Goal: Communication & Community: Answer question/provide support

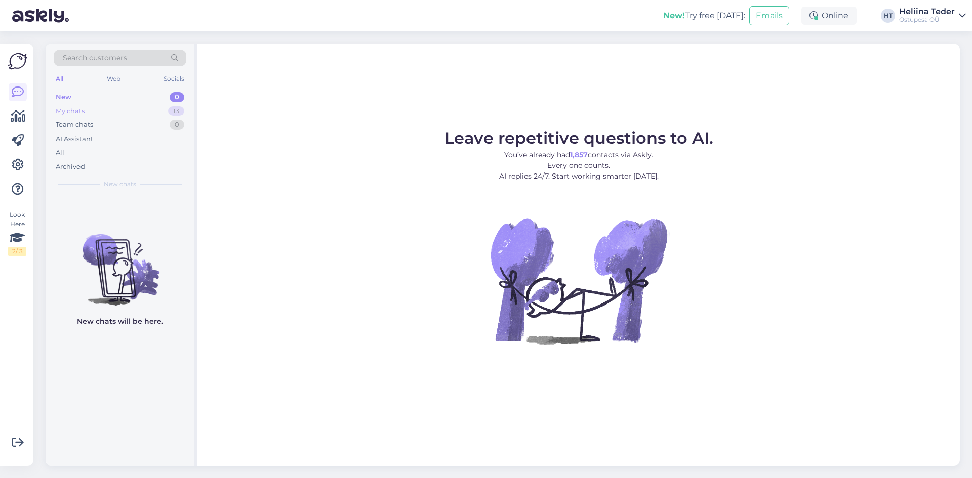
click at [90, 114] on div "My chats 13" at bounding box center [120, 111] width 133 height 14
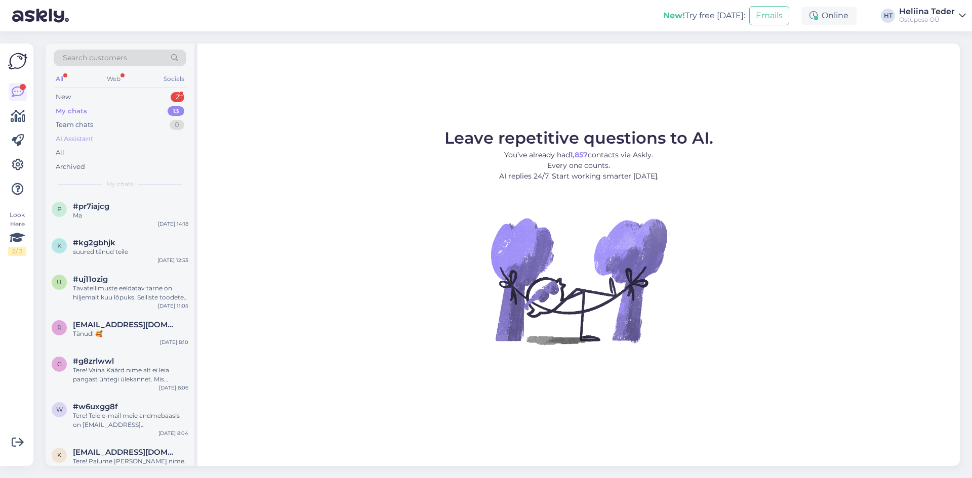
click at [123, 97] on div "New 2" at bounding box center [120, 97] width 133 height 14
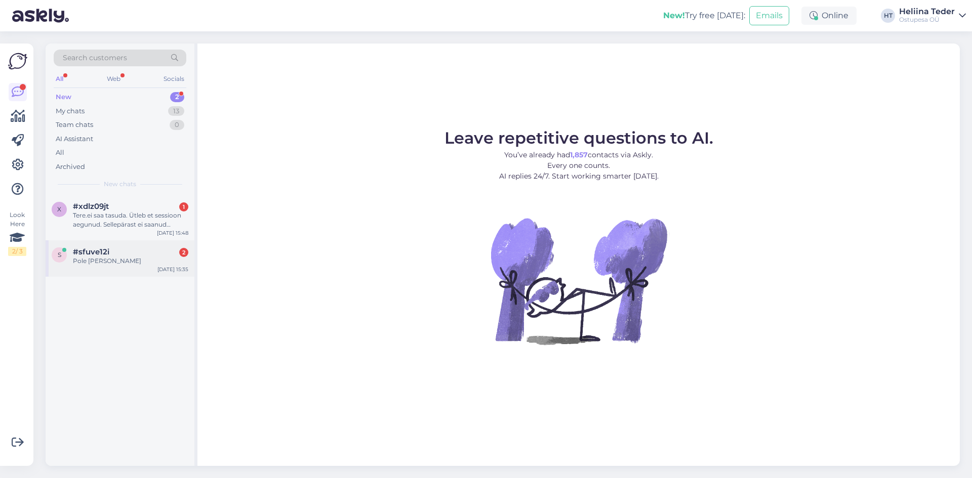
click at [106, 253] on span "#sfuve12i" at bounding box center [91, 251] width 36 height 9
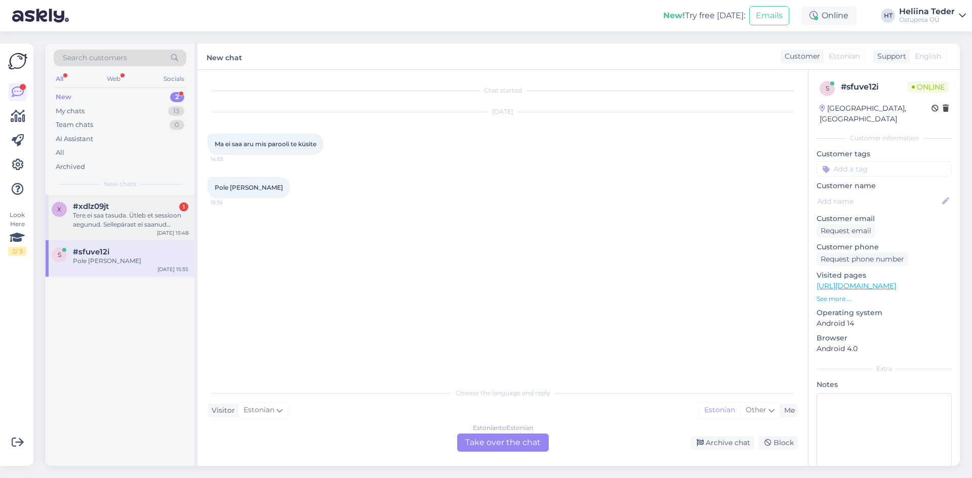
click at [142, 220] on div "Tere.ei saa tasuda. Ütleb et sessioon aegunud. Sellepärast ei saanud arvet,et m…" at bounding box center [130, 220] width 115 height 18
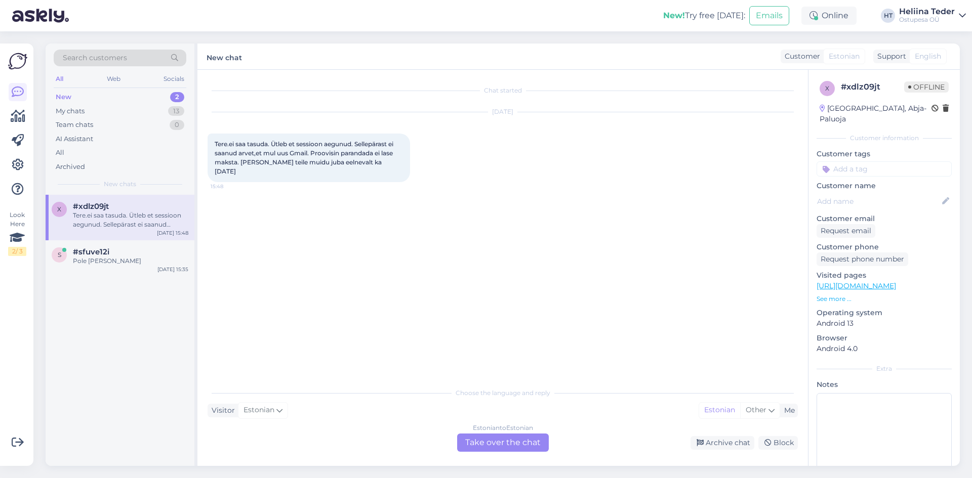
click at [487, 441] on div "Estonian to Estonian Take over the chat" at bounding box center [503, 443] width 92 height 18
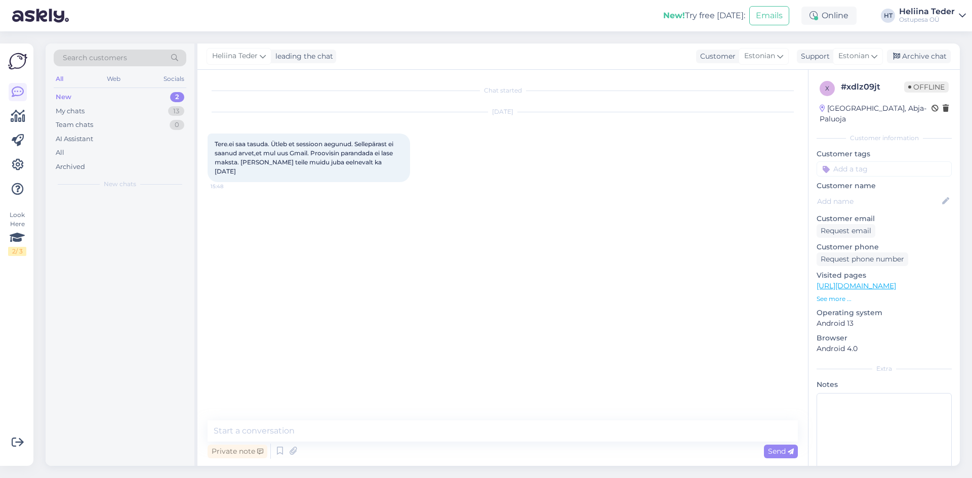
click at [372, 428] on textarea at bounding box center [502, 431] width 590 height 21
type textarea "Tere! Palume Teie nime, siis [PERSON_NAME] uuesti siia saata. :)"
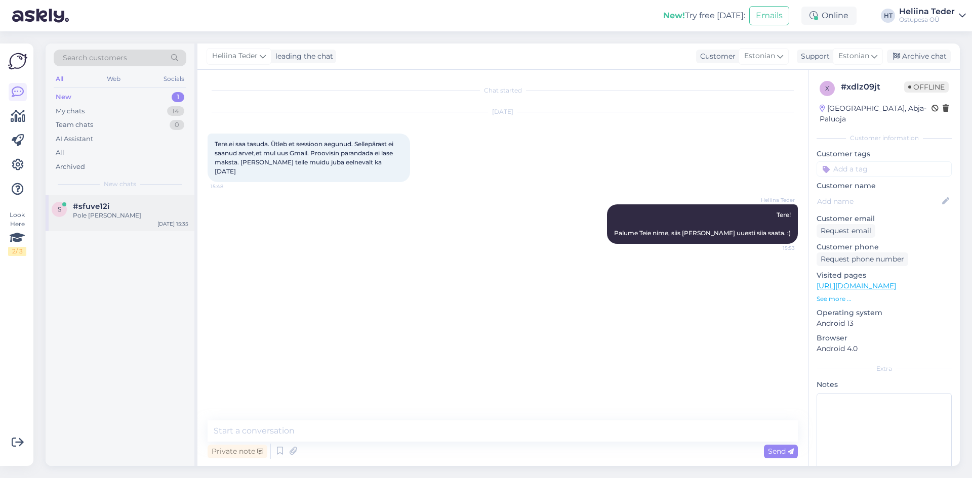
click at [88, 209] on span "#sfuve12i" at bounding box center [91, 206] width 36 height 9
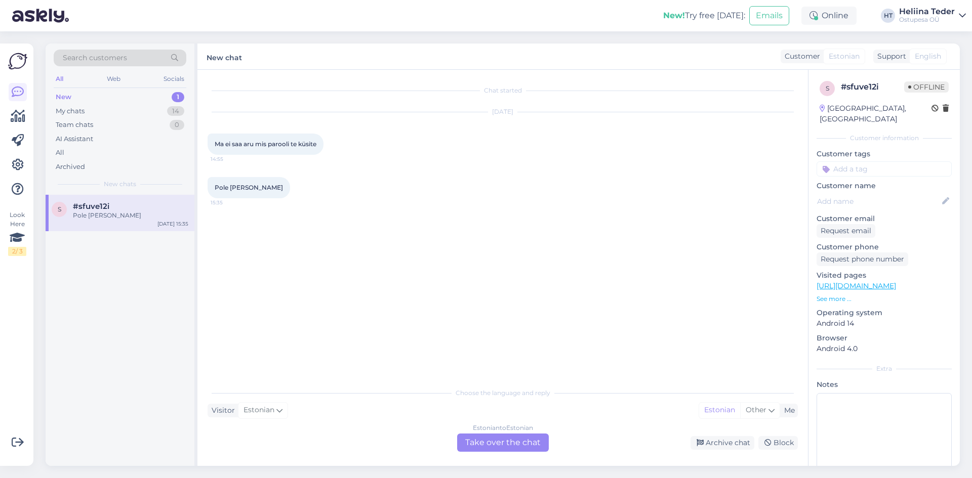
click at [518, 446] on div "Estonian to Estonian Take over the chat" at bounding box center [503, 443] width 92 height 18
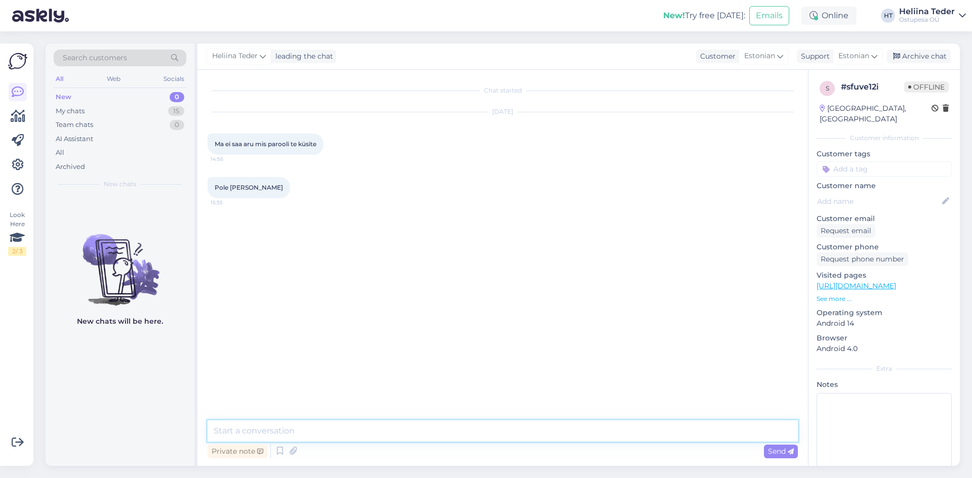
click at [325, 433] on textarea at bounding box center [502, 431] width 590 height 21
type textarea "Tere! Arve tasumiseks ei [PERSON_NAME] Ostupesa kodulehele sisse logida, e-mail…"
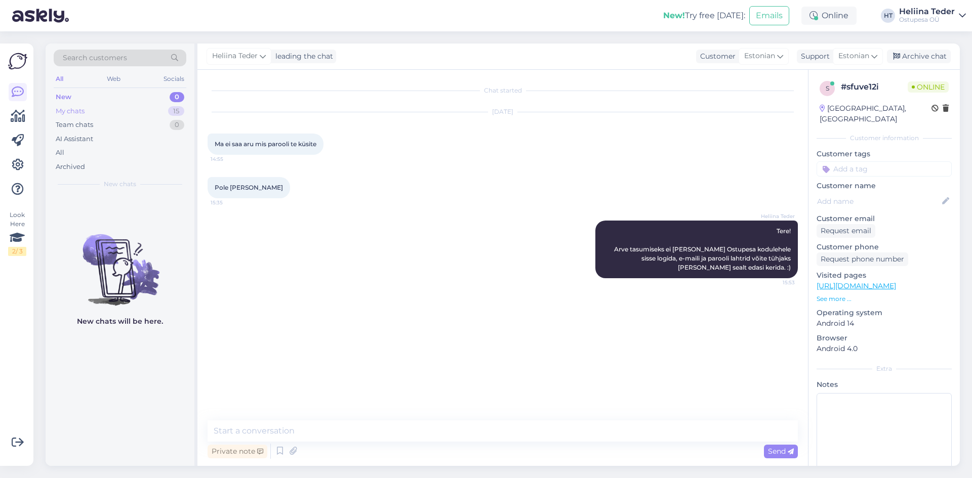
click at [110, 108] on div "My chats 15" at bounding box center [120, 111] width 133 height 14
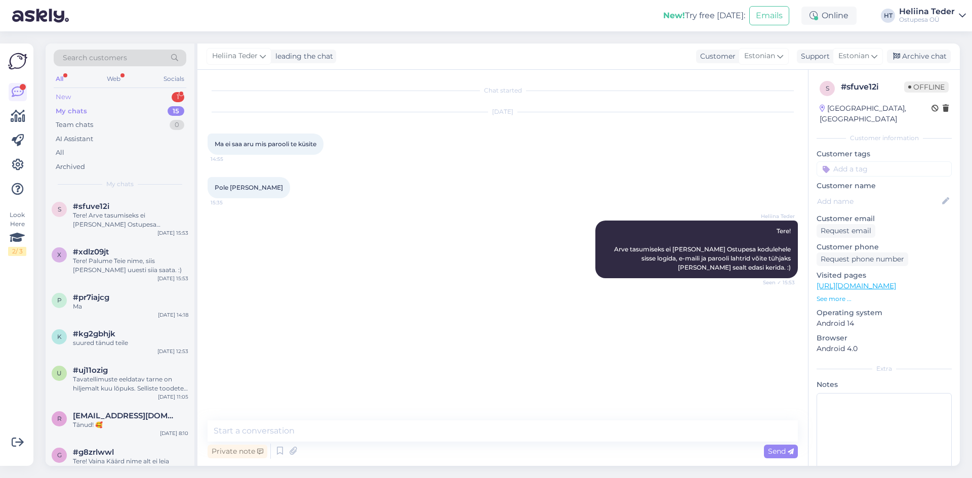
click at [71, 91] on div "New 1" at bounding box center [120, 97] width 133 height 14
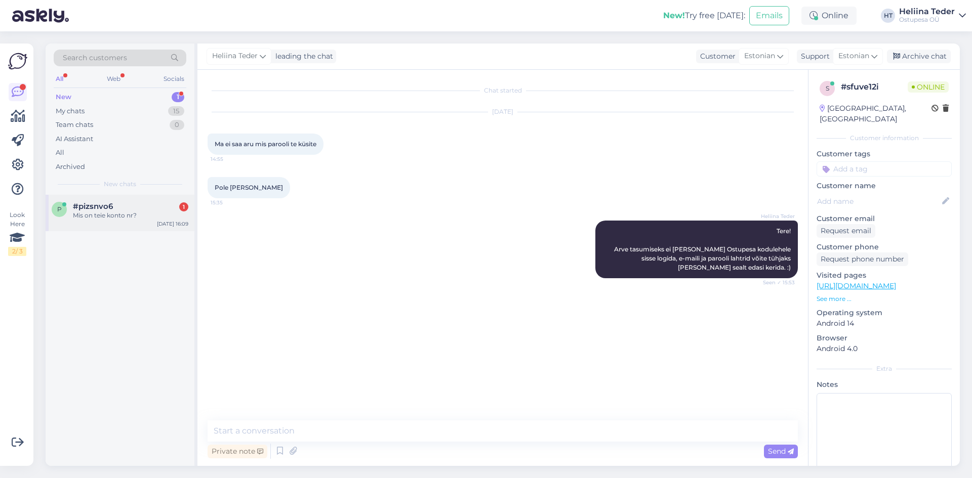
click at [124, 219] on div "Mis on teie konto nr?" at bounding box center [130, 215] width 115 height 9
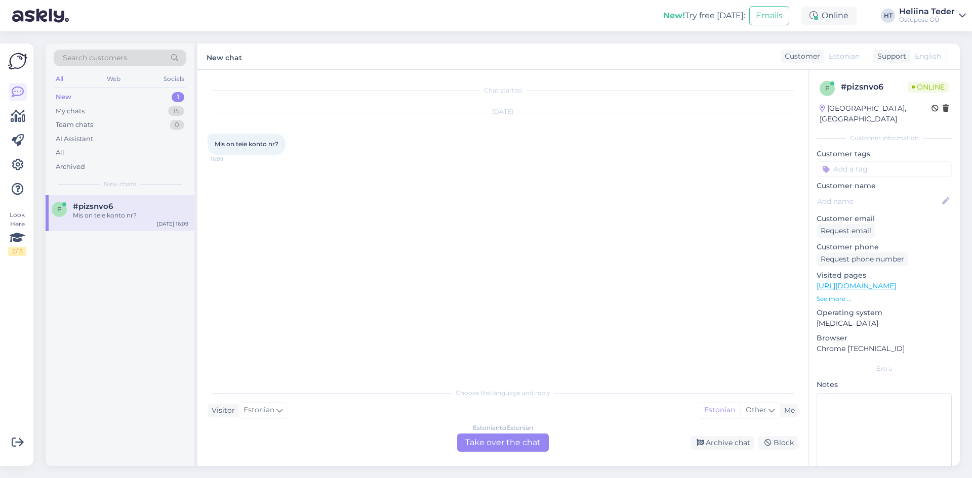
click at [476, 448] on div "Estonian to Estonian Take over the chat" at bounding box center [503, 443] width 92 height 18
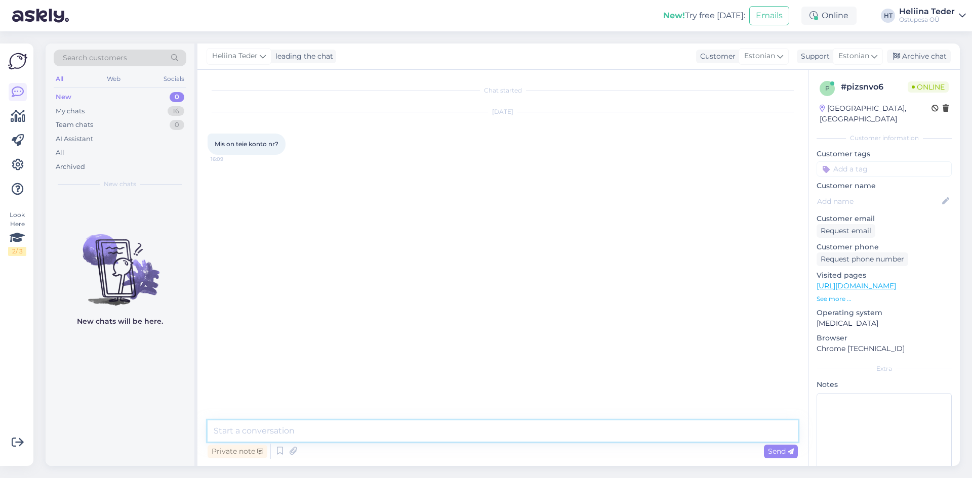
click at [403, 437] on textarea at bounding box center [502, 431] width 590 height 21
type textarea "Tere! Arve tasumine käib ainult läbi makselingi. Eraldi konto numbrit me [PERSO…"
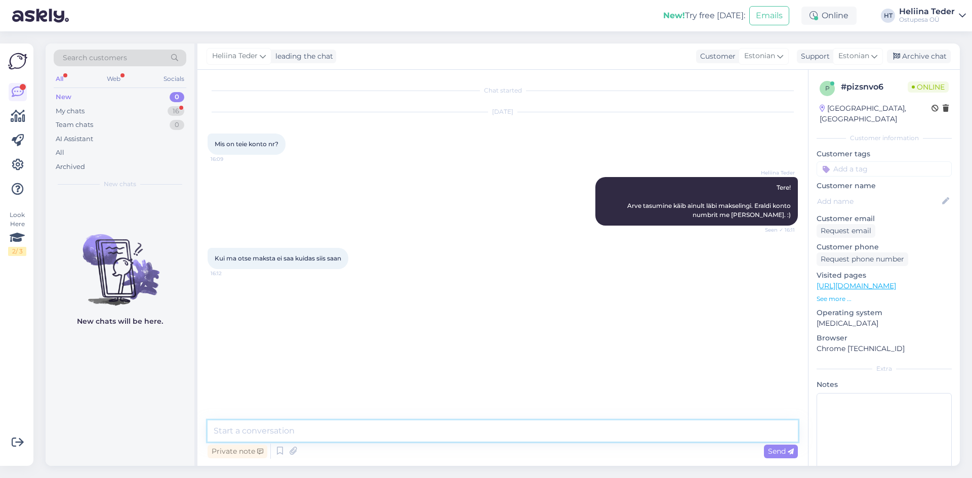
click at [247, 430] on textarea at bounding box center [502, 431] width 590 height 21
type textarea "Makselingi kaudu"
type textarea "Tasumine toimub läbi makselingi. Palume [PERSON_NAME] nime, et saaksime arve si…"
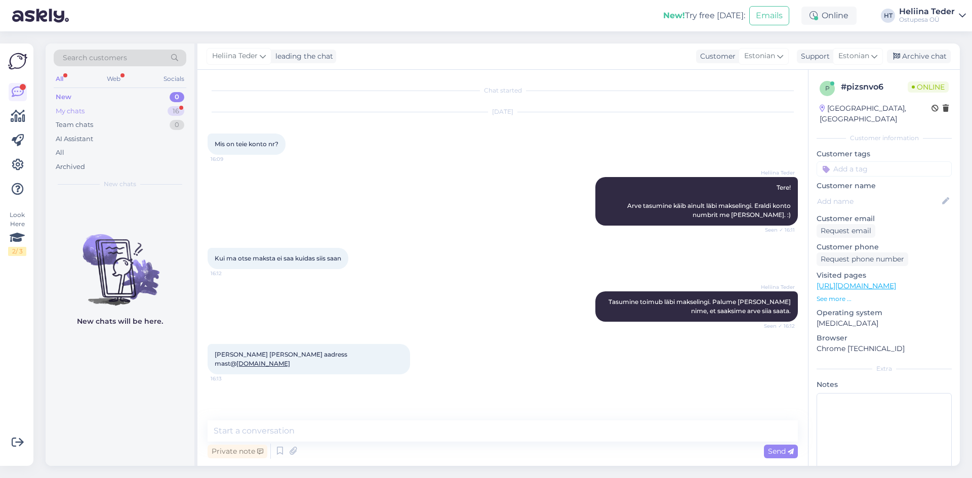
click at [88, 106] on div "My chats 16" at bounding box center [120, 111] width 133 height 14
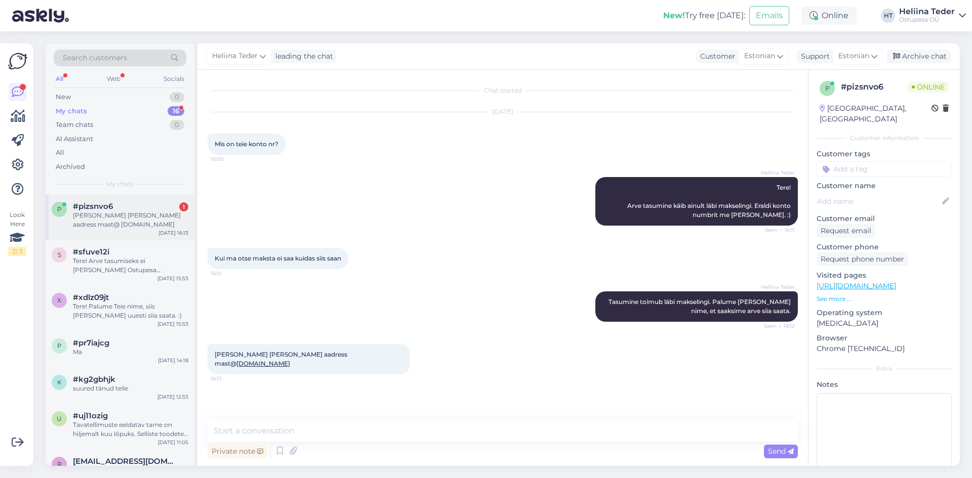
click at [99, 222] on div "p #pizsnvo6 1 [PERSON_NAME] [PERSON_NAME] aadress mast@ [DOMAIN_NAME] [DATE] 16…" at bounding box center [120, 218] width 149 height 46
drag, startPoint x: 221, startPoint y: 354, endPoint x: 244, endPoint y: 355, distance: 23.8
click at [244, 355] on div "[PERSON_NAME] [PERSON_NAME] aadress mast@ [DOMAIN_NAME] 16:13" at bounding box center [308, 359] width 202 height 30
copy span "[PERSON_NAME]"
click at [233, 432] on textarea at bounding box center [502, 431] width 590 height 21
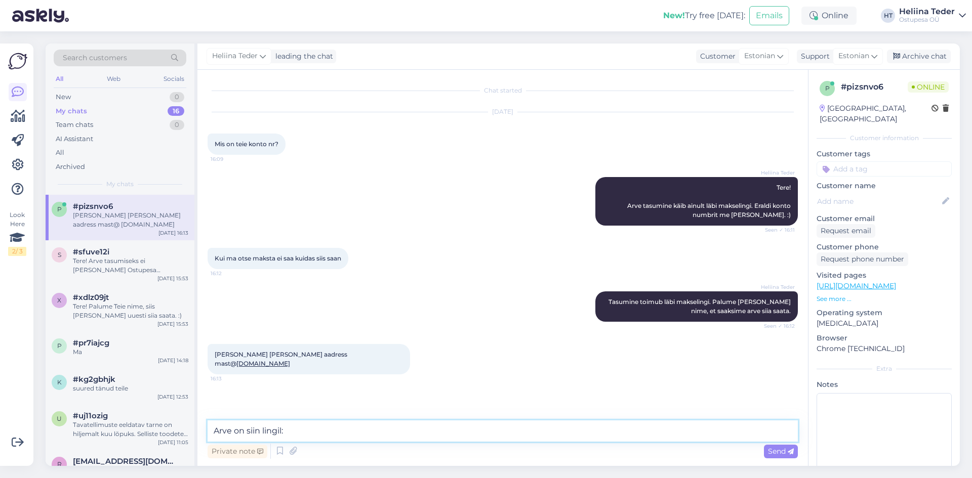
paste textarea "[URL][DOMAIN_NAME]"
type textarea "Arve on siin lingil: [URL][DOMAIN_NAME]"
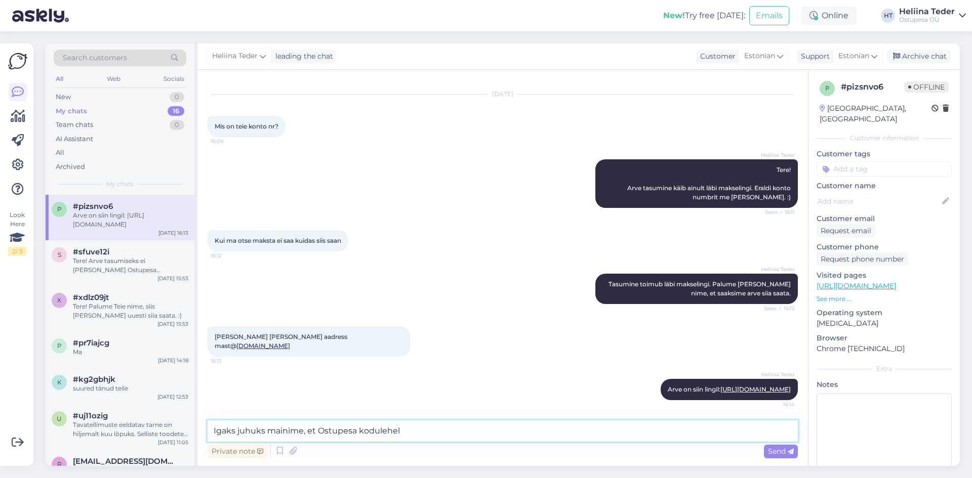
type textarea "Igaks juhuks mainime, et Ostupesa kodulehele"
